Goal: Complete application form

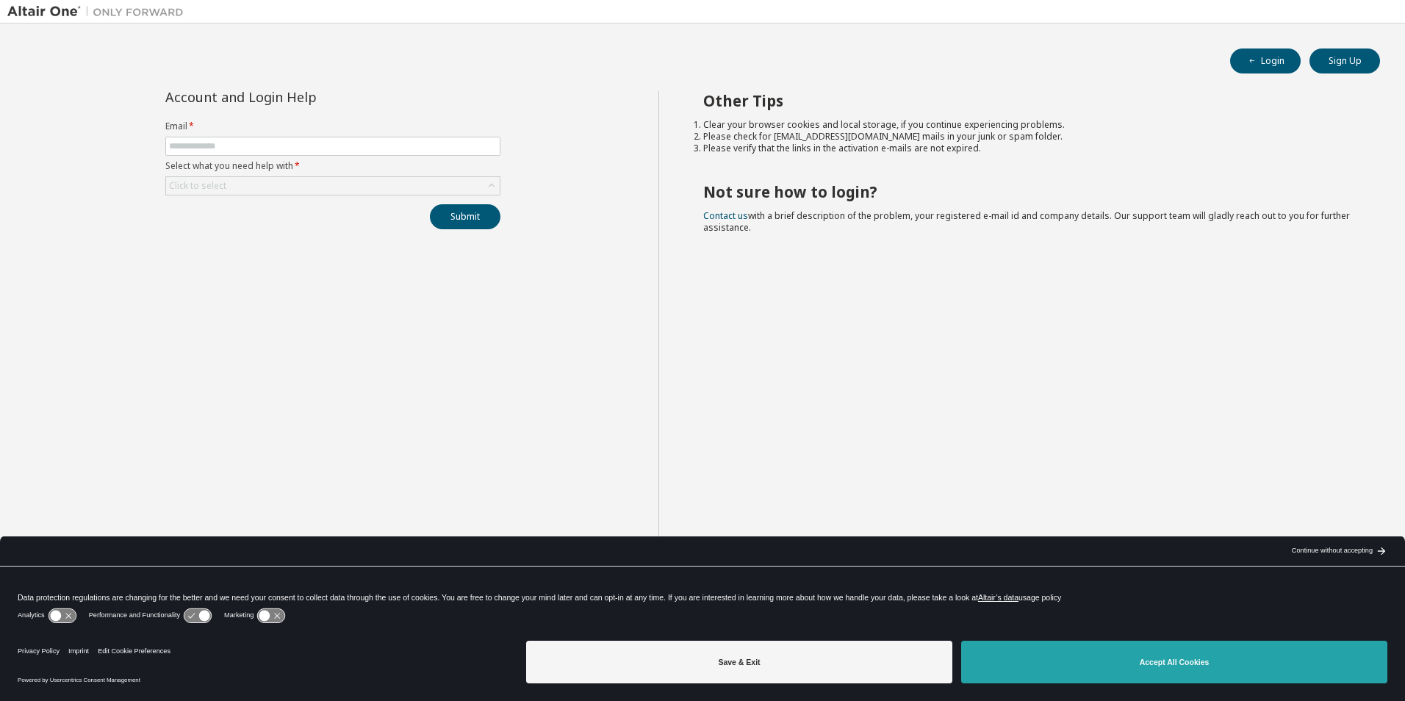
click at [1162, 669] on button "Accept All Cookies" at bounding box center [1174, 662] width 426 height 43
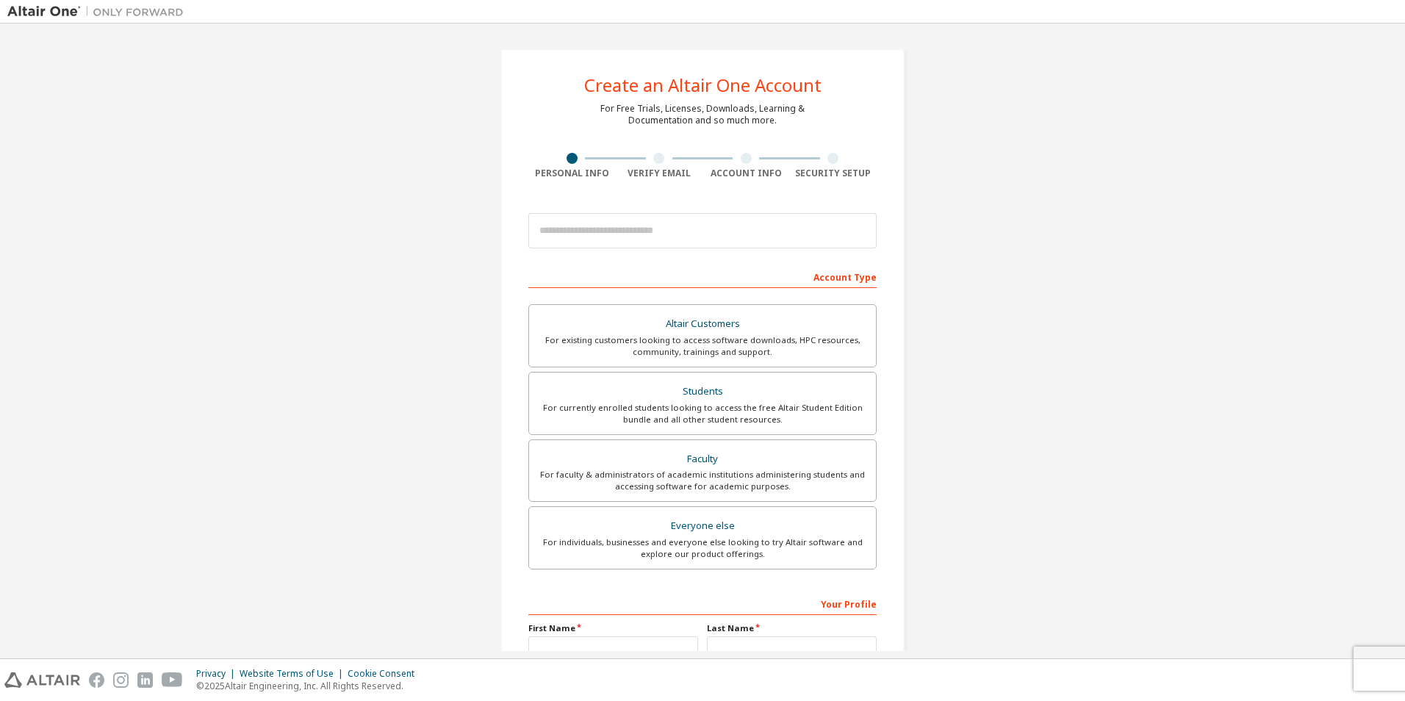
scroll to position [158, 0]
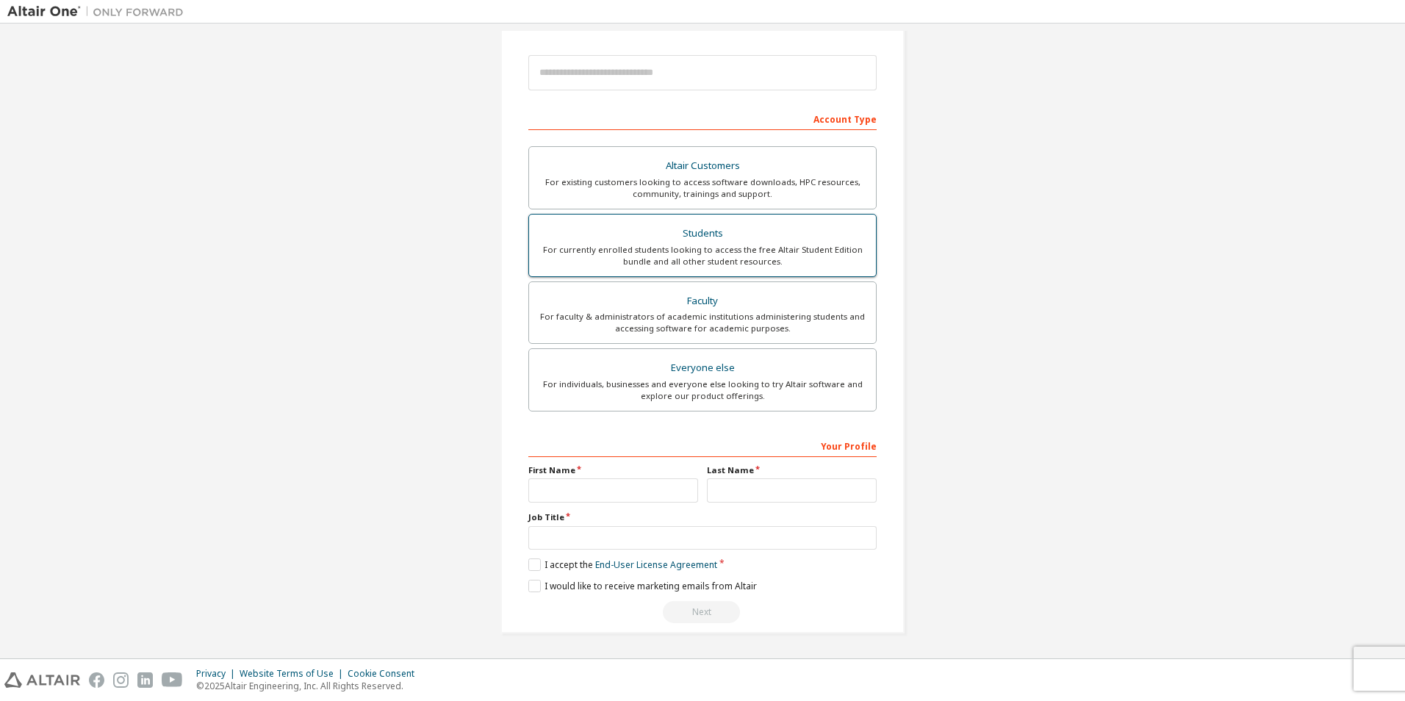
click at [698, 255] on div "For currently enrolled students looking to access the free Altair Student Editi…" at bounding box center [702, 256] width 329 height 24
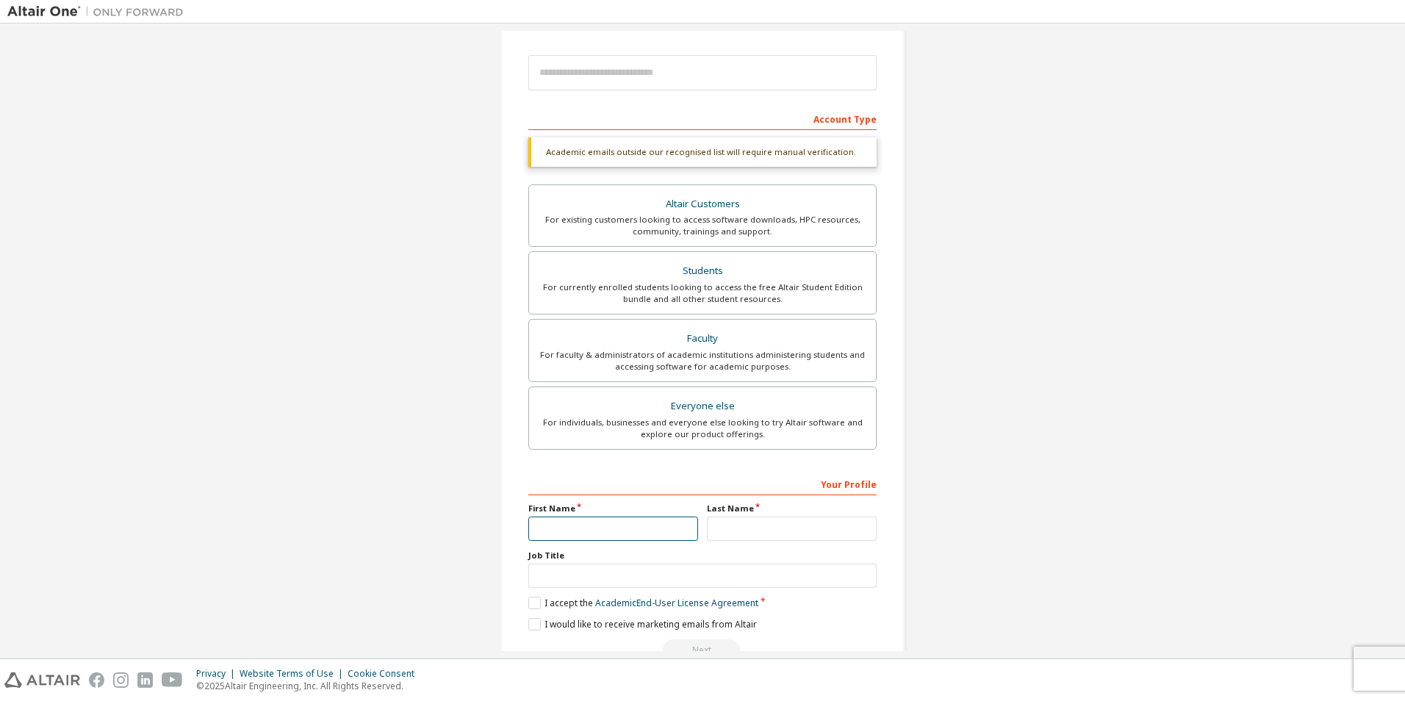
click at [581, 523] on input "text" at bounding box center [613, 529] width 170 height 24
type input "*******"
type input "*"
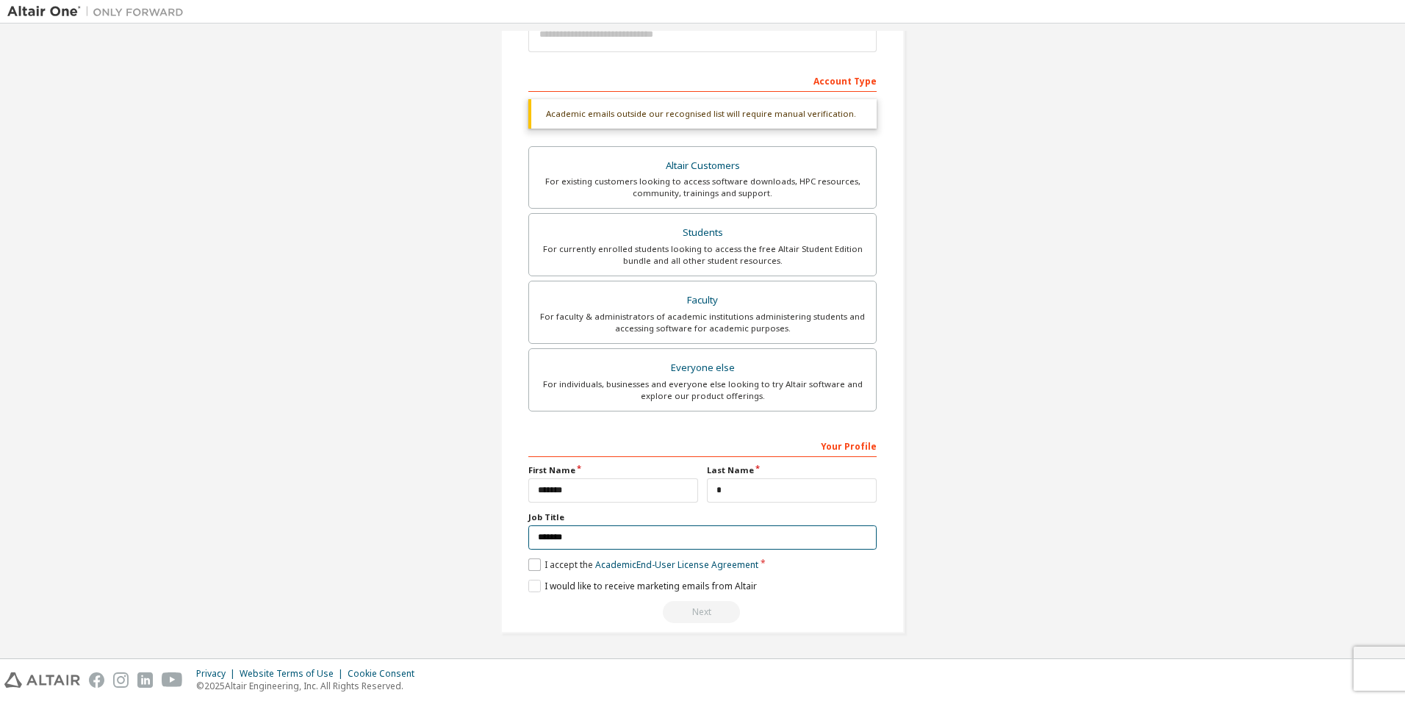
type input "*******"
click at [565, 570] on label "I accept the Academic End-User License Agreement" at bounding box center [643, 565] width 230 height 12
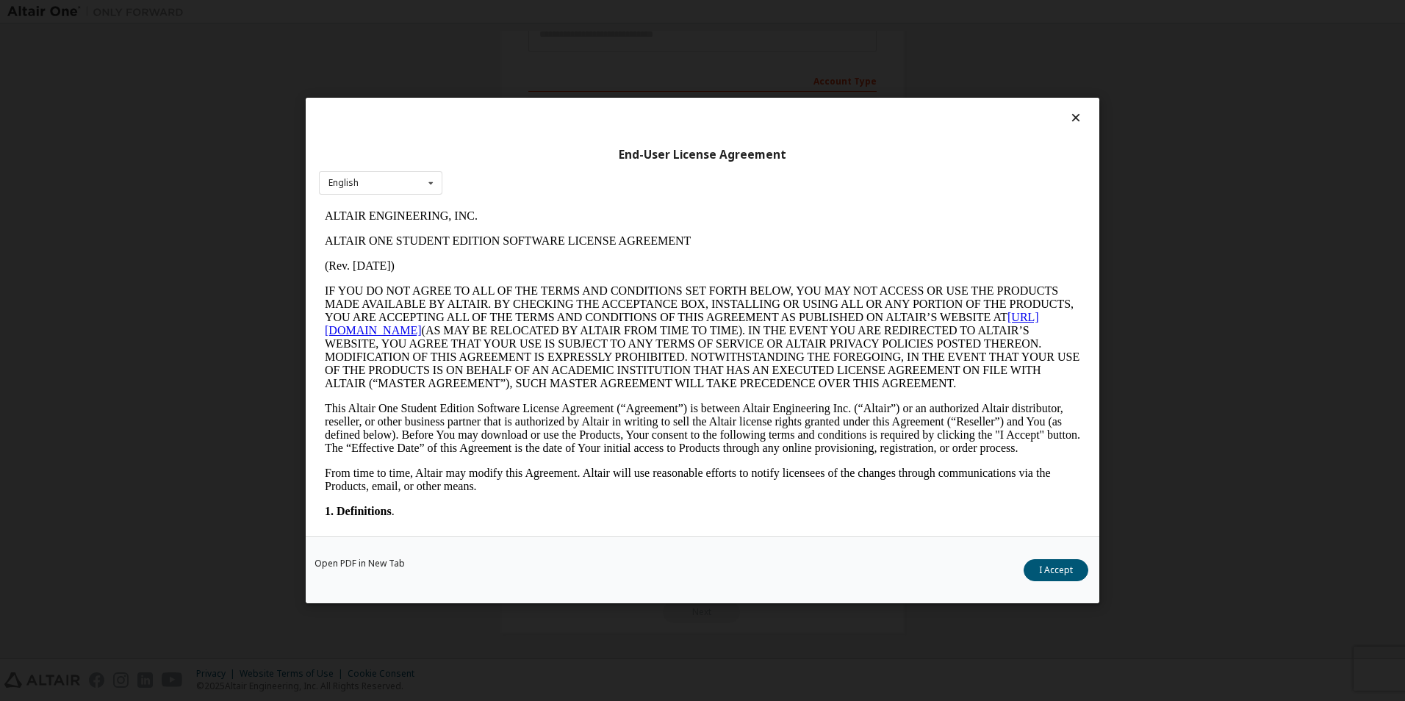
scroll to position [0, 0]
click at [1042, 563] on button "I Accept" at bounding box center [1056, 570] width 65 height 22
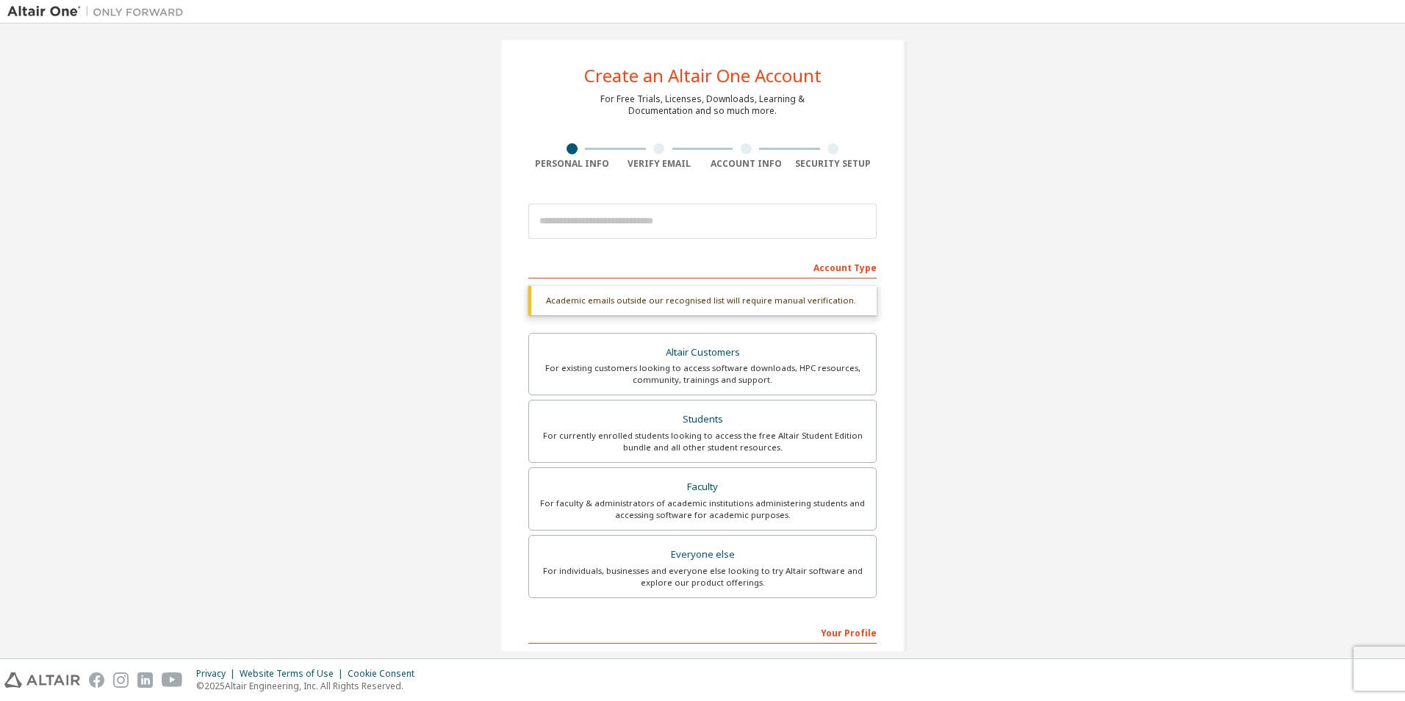
scroll to position [9, 0]
click at [675, 229] on input "email" at bounding box center [702, 221] width 348 height 35
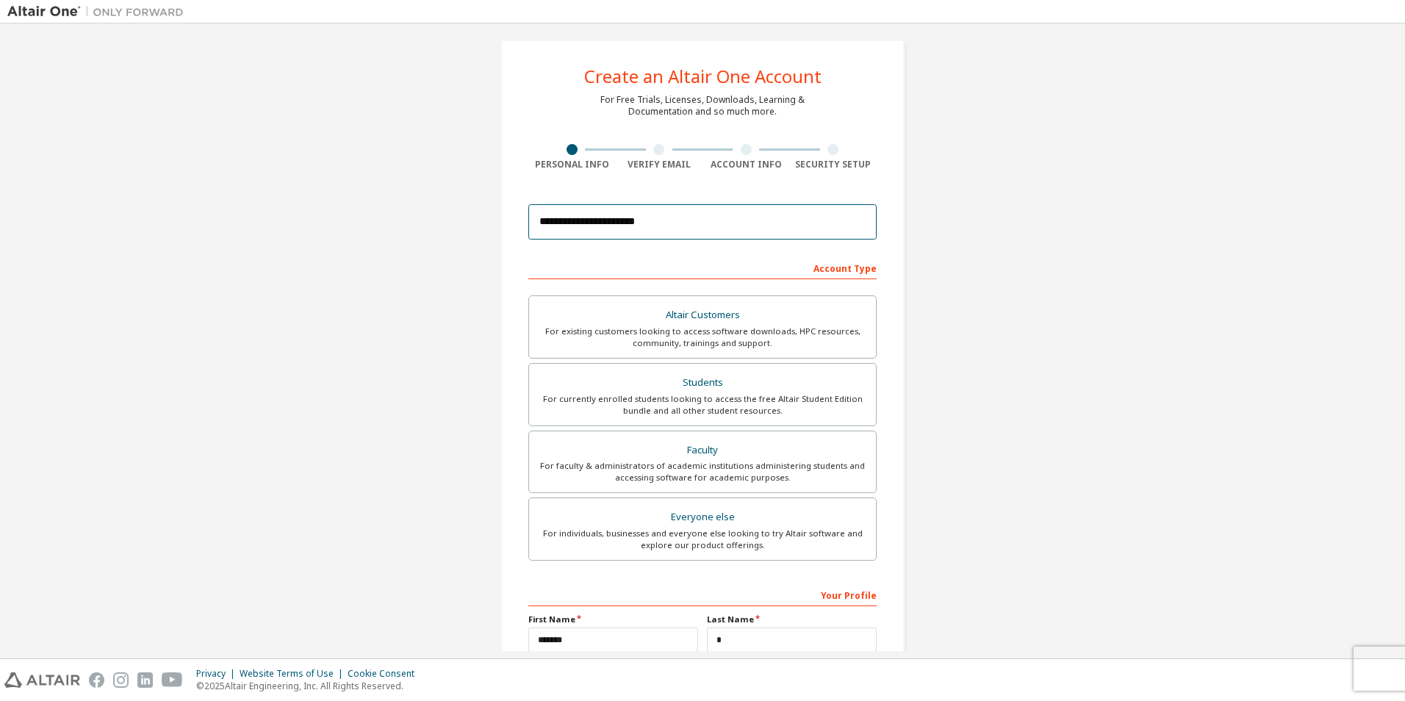
scroll to position [158, 0]
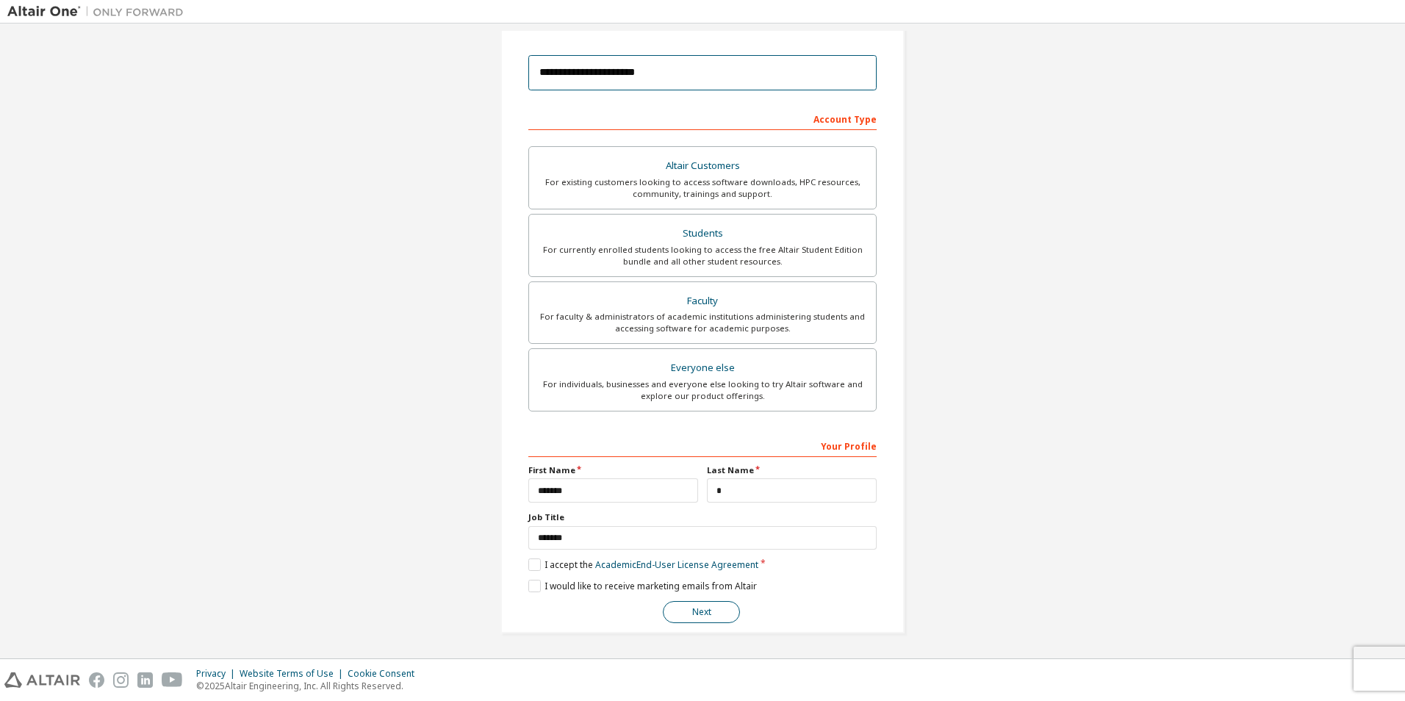
type input "**********"
click at [713, 613] on button "Next" at bounding box center [701, 612] width 77 height 22
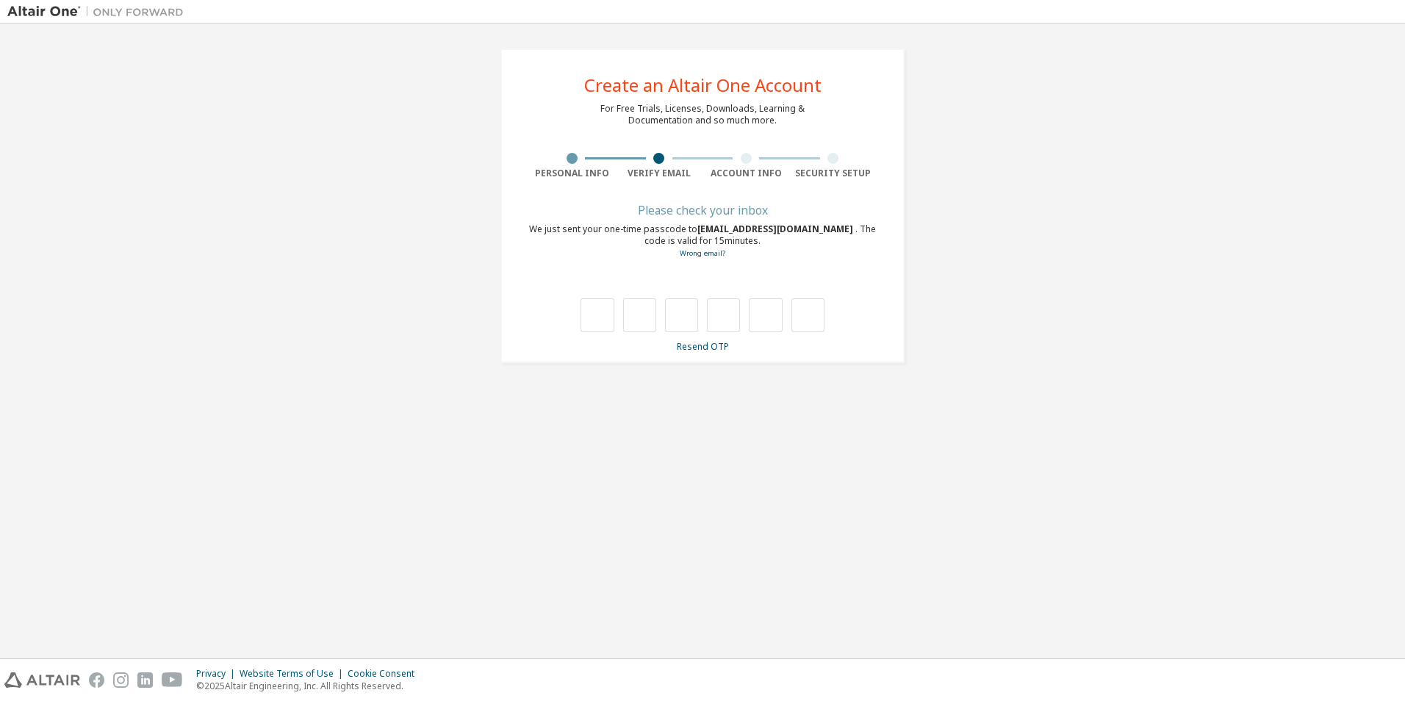
scroll to position [0, 0]
click at [1370, 326] on div "**********" at bounding box center [702, 206] width 1390 height 350
click at [611, 317] on input "text" at bounding box center [597, 315] width 33 height 34
type input "*"
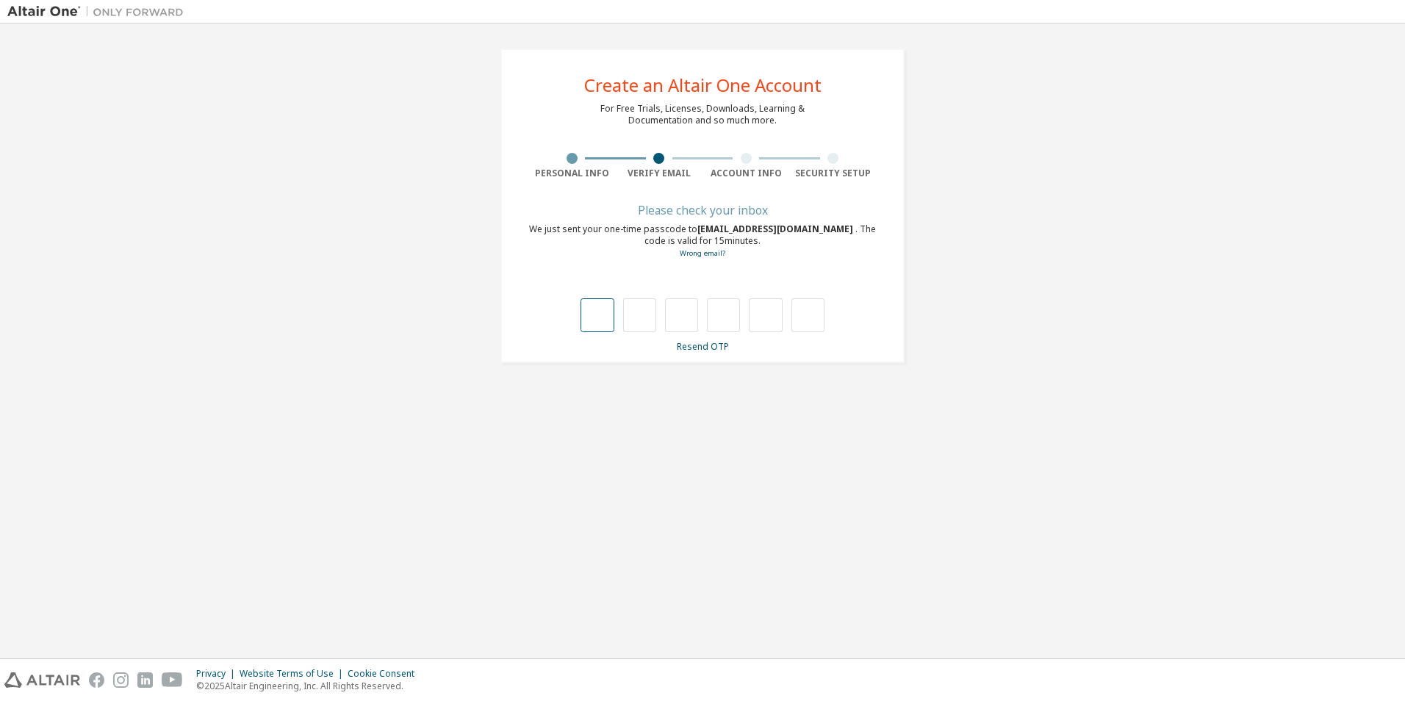
type input "*"
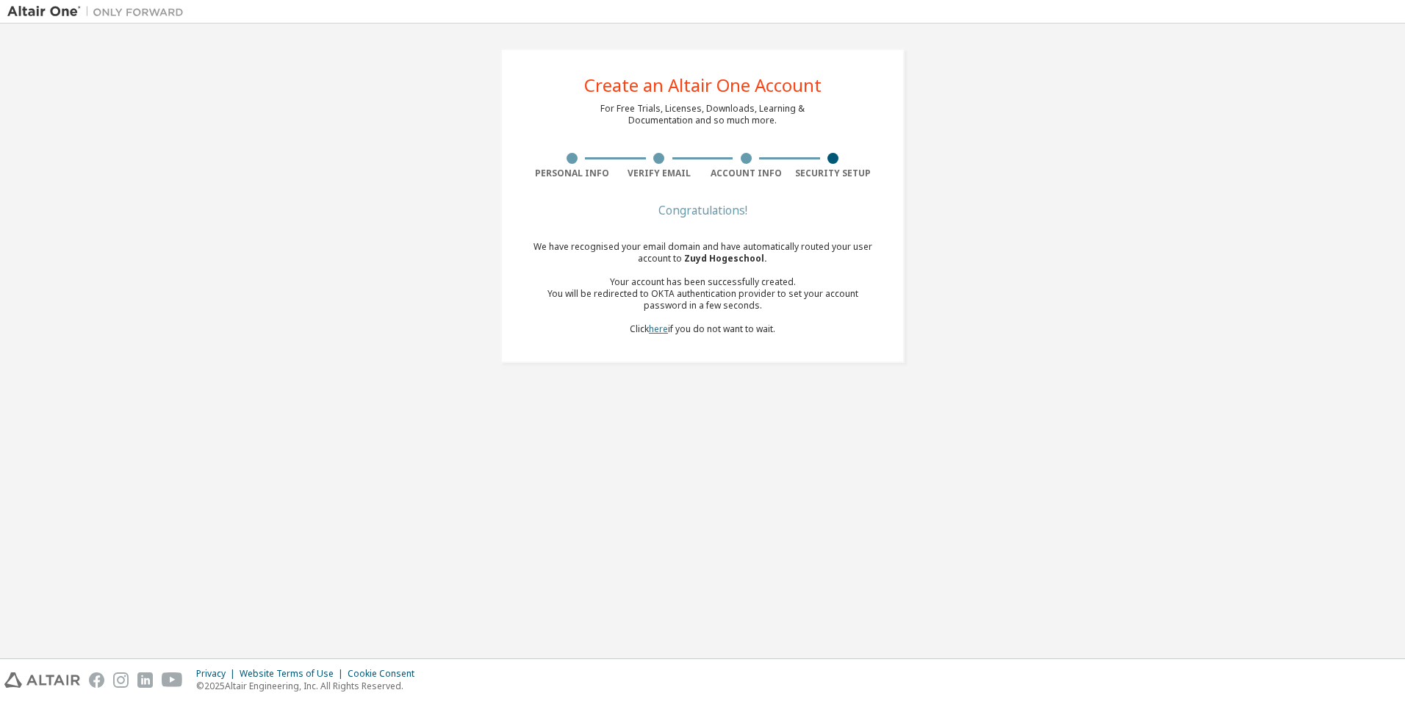
click at [654, 327] on link "here" at bounding box center [658, 329] width 19 height 12
